Goal: Find specific page/section: Find specific page/section

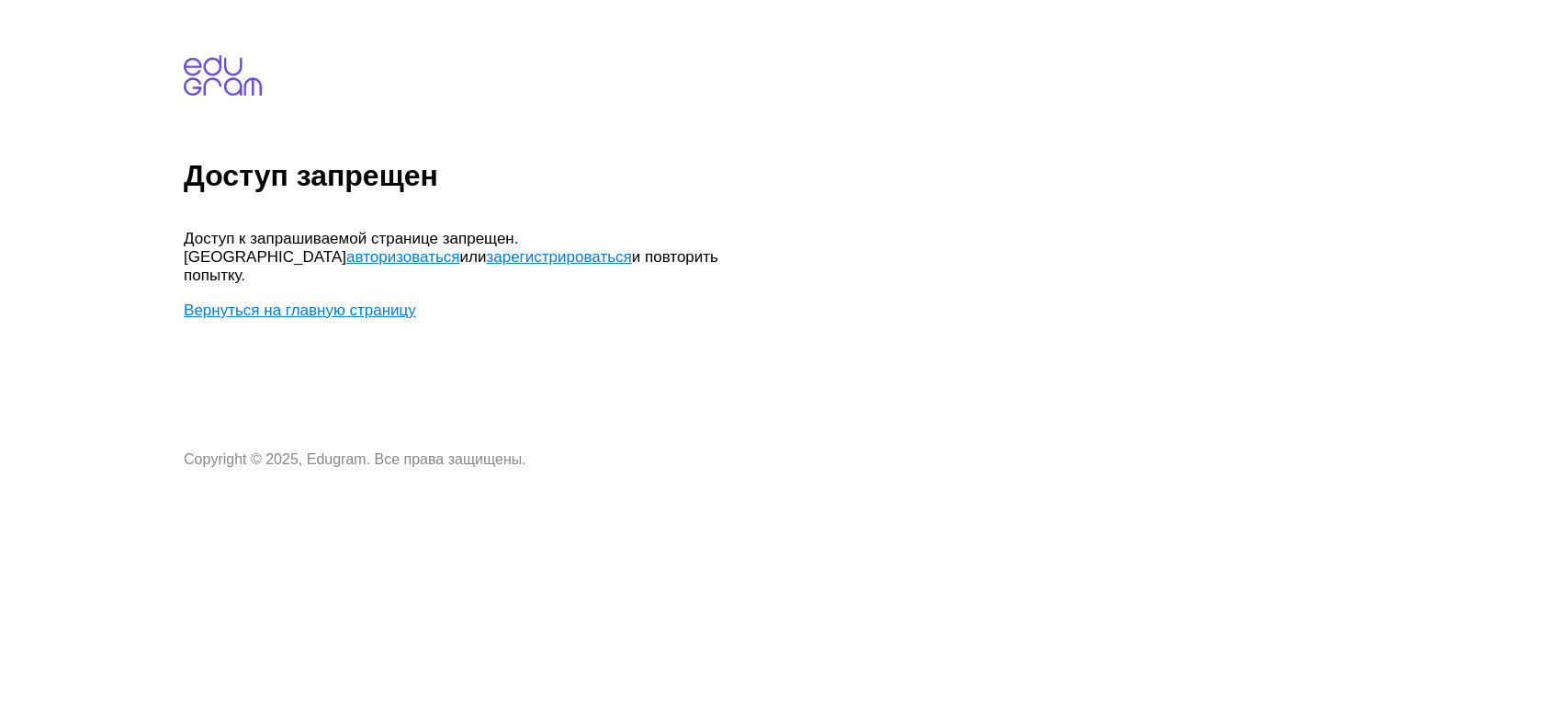
click at [460, 248] on link "авторизоваться" at bounding box center [403, 256] width 113 height 18
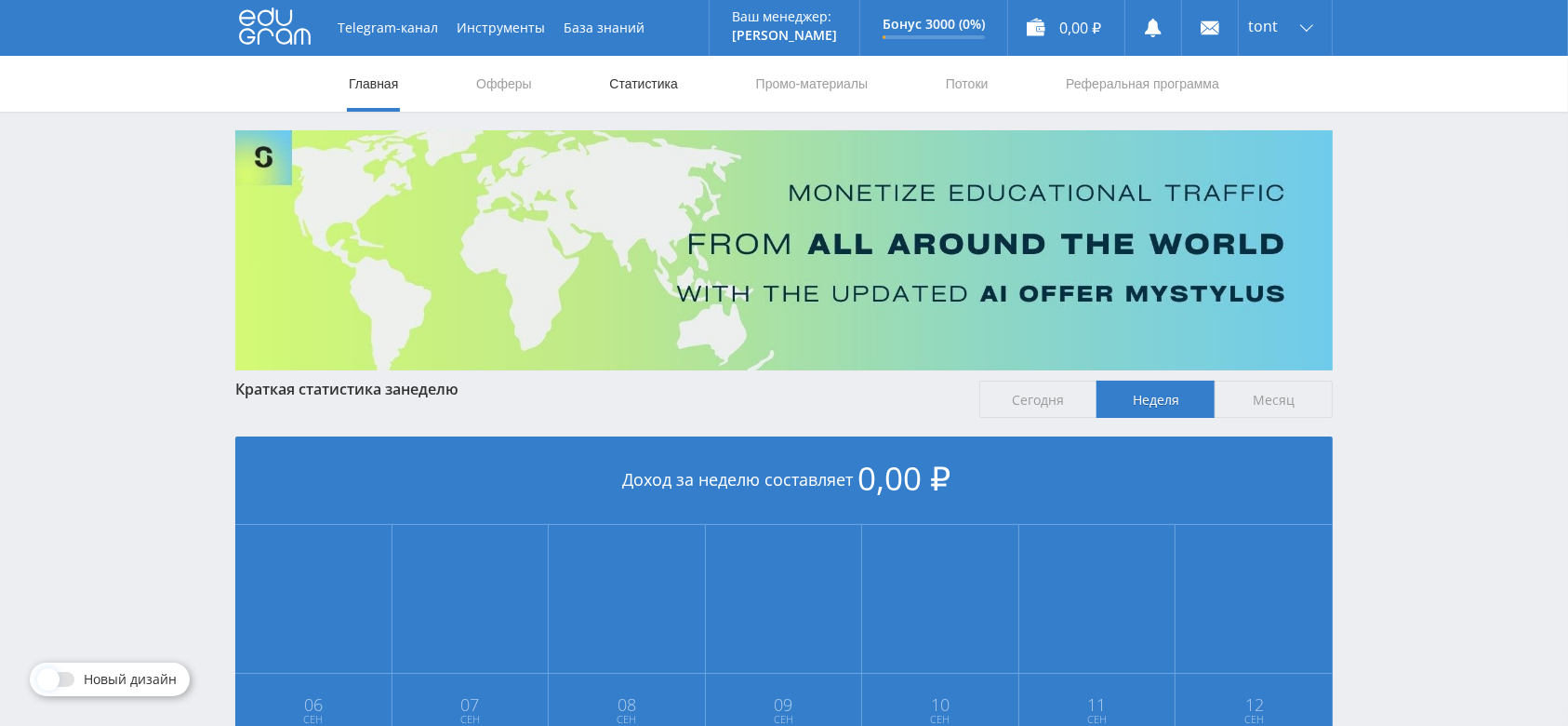
click at [652, 78] on link "Статистика" at bounding box center [644, 84] width 72 height 56
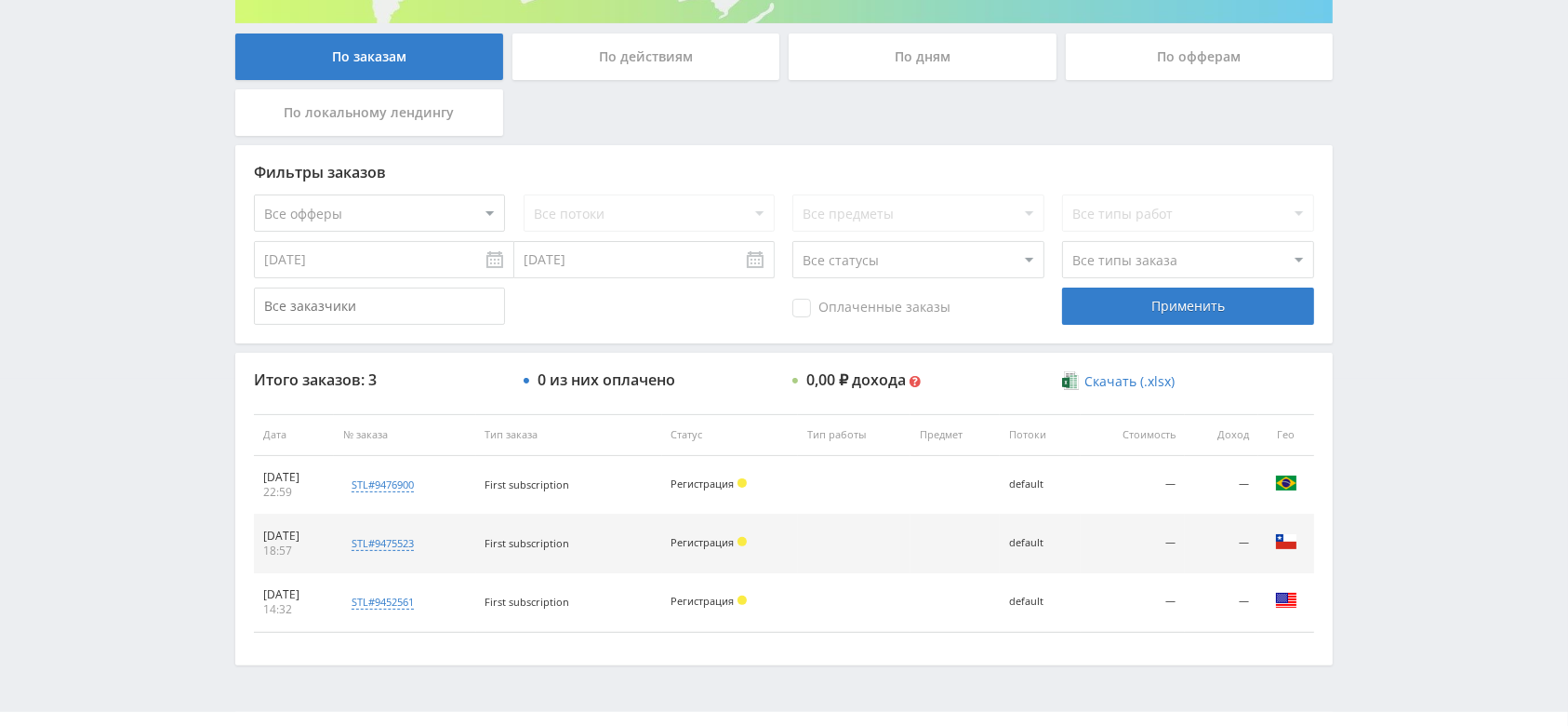
scroll to position [387, 0]
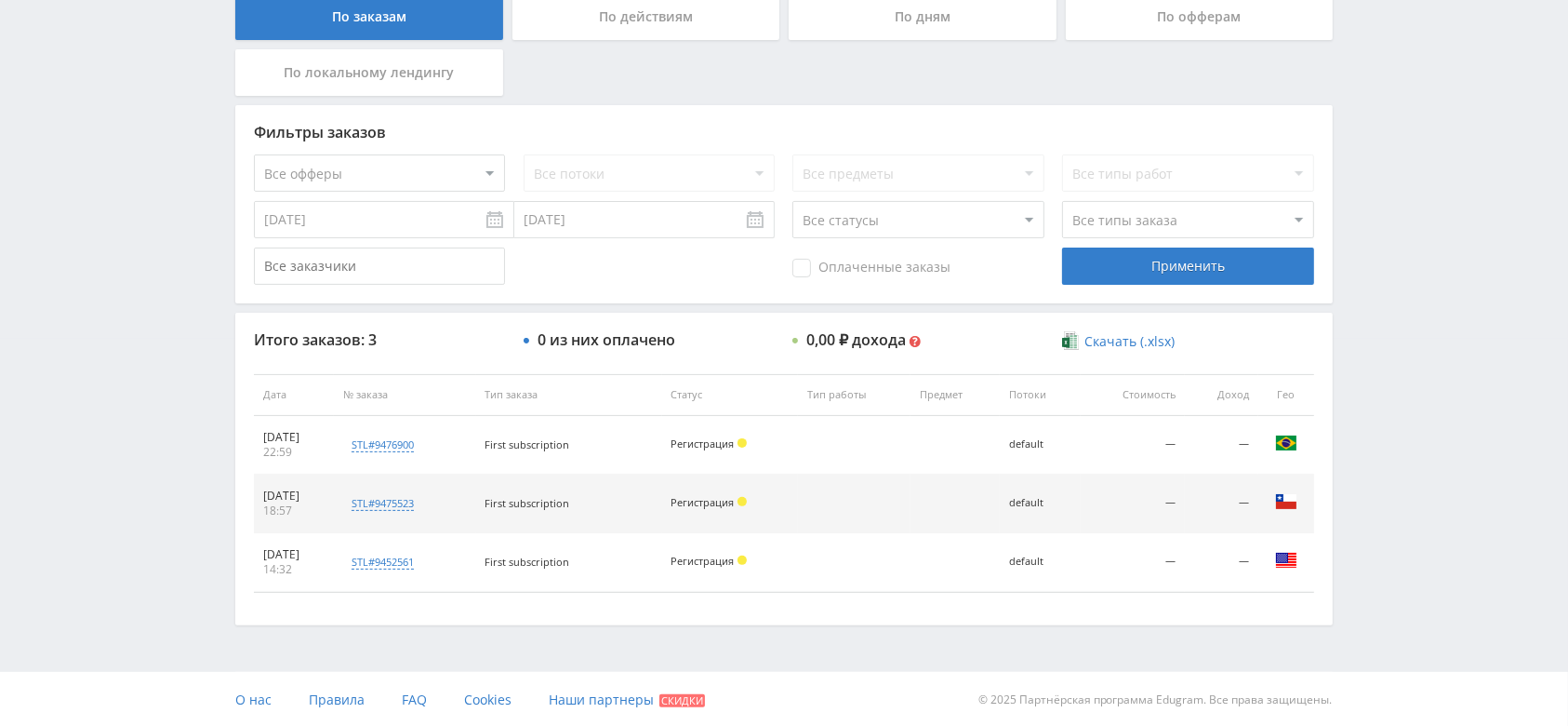
click at [645, 15] on div "По действиям" at bounding box center [646, 16] width 268 height 47
click at [0, 0] on input "По действиям" at bounding box center [0, 0] width 0 height 0
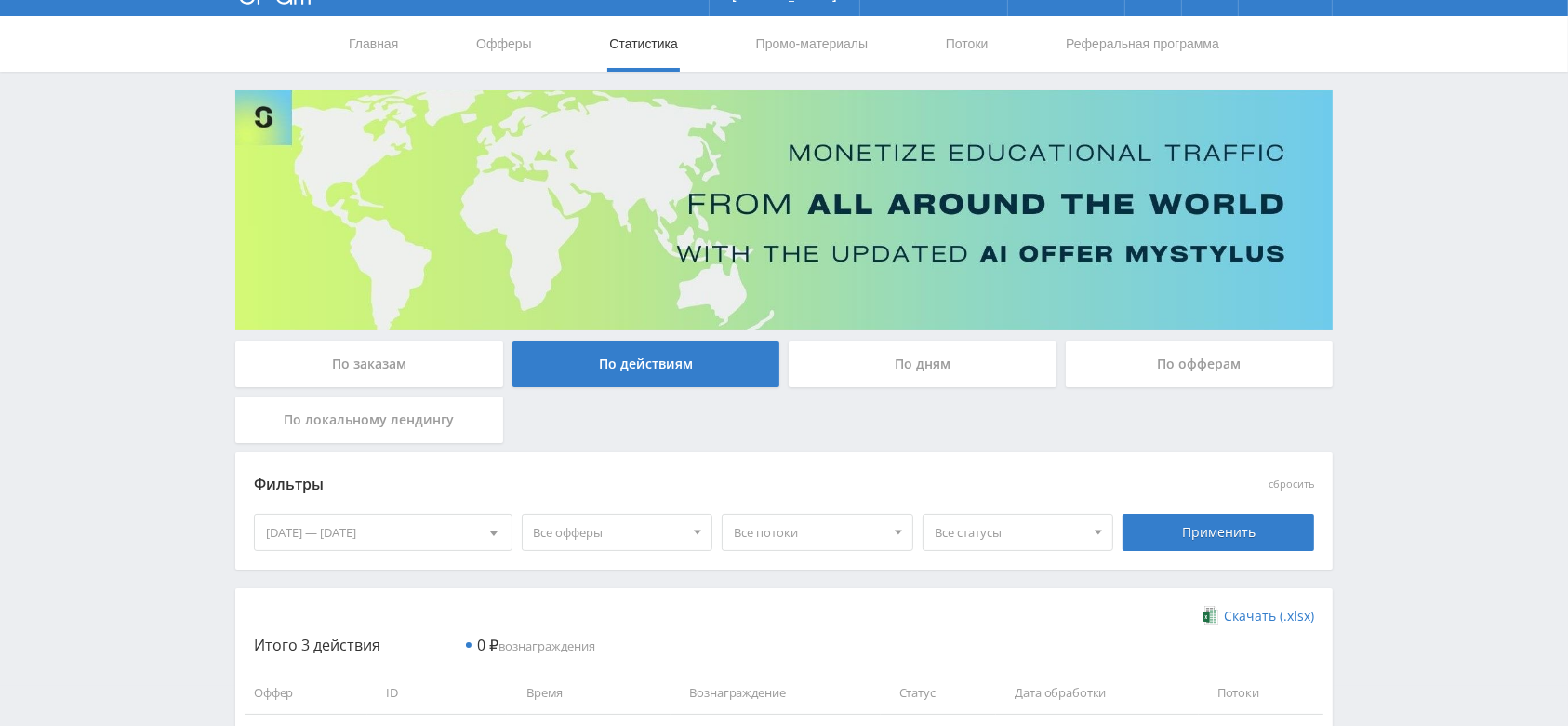
scroll to position [275, 0]
